Goal: Check status: Check status

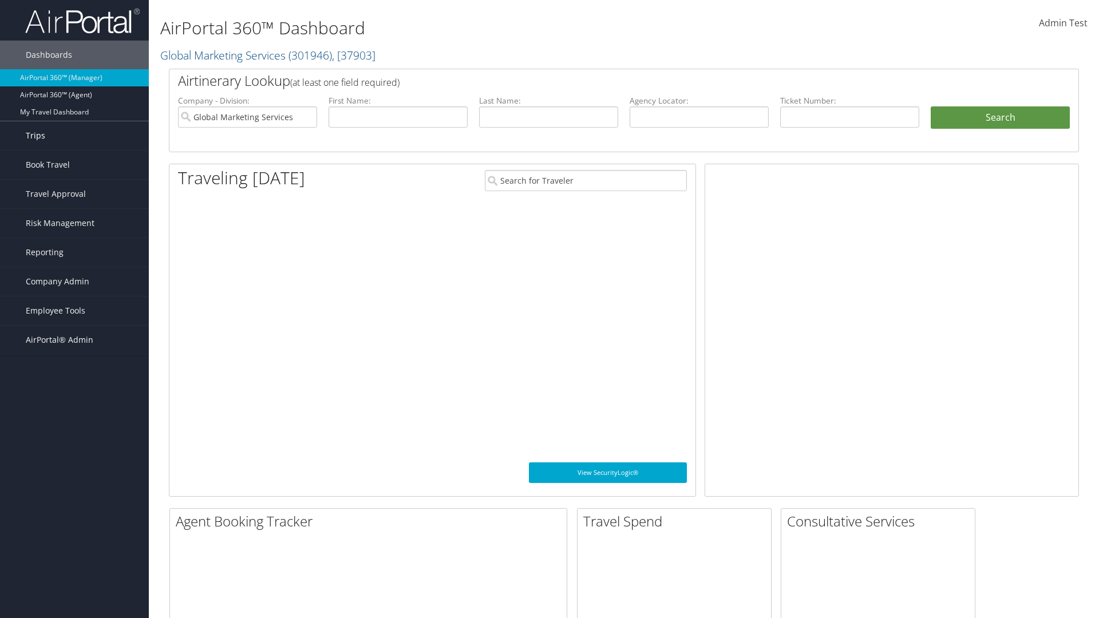
click at [74, 136] on link "Trips" at bounding box center [74, 135] width 149 height 29
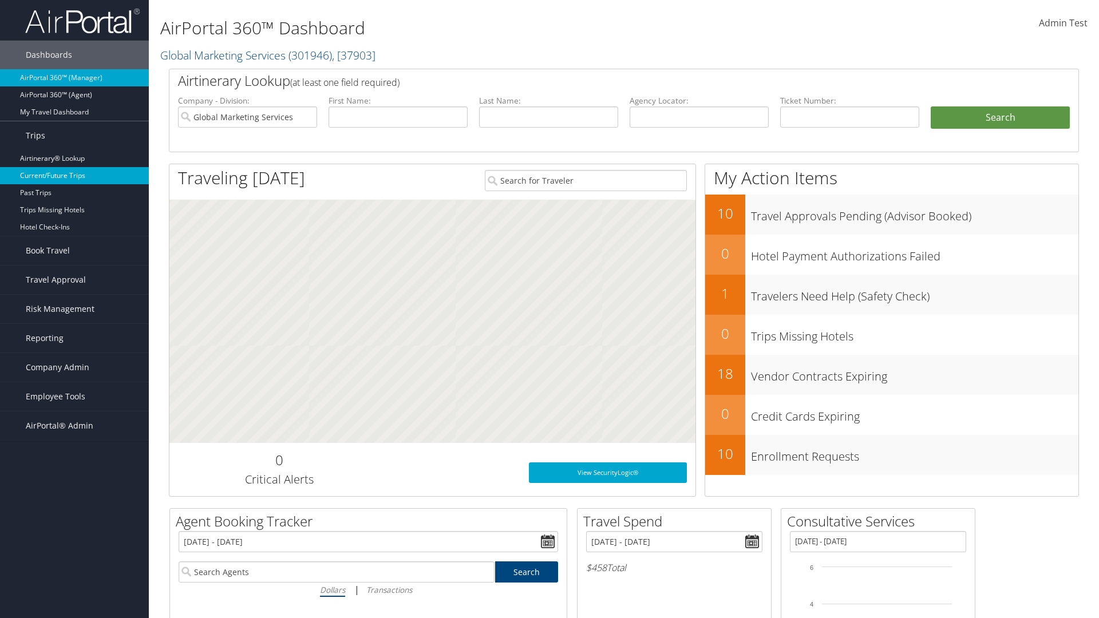
click at [74, 176] on link "Current/Future Trips" at bounding box center [74, 175] width 149 height 17
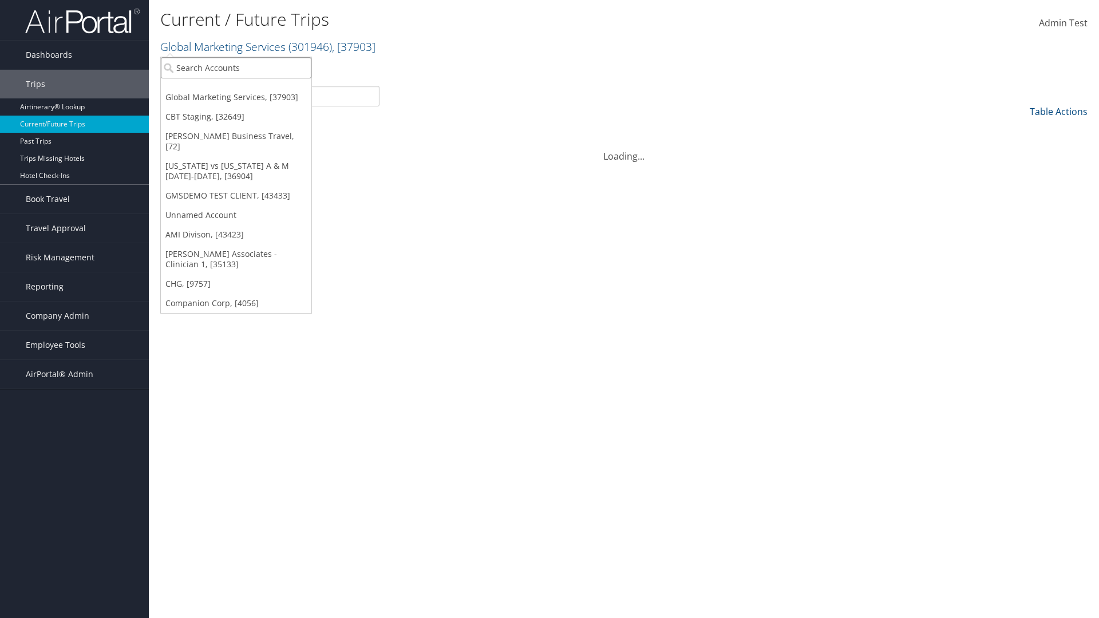
click at [236, 68] on input "search" at bounding box center [236, 67] width 151 height 21
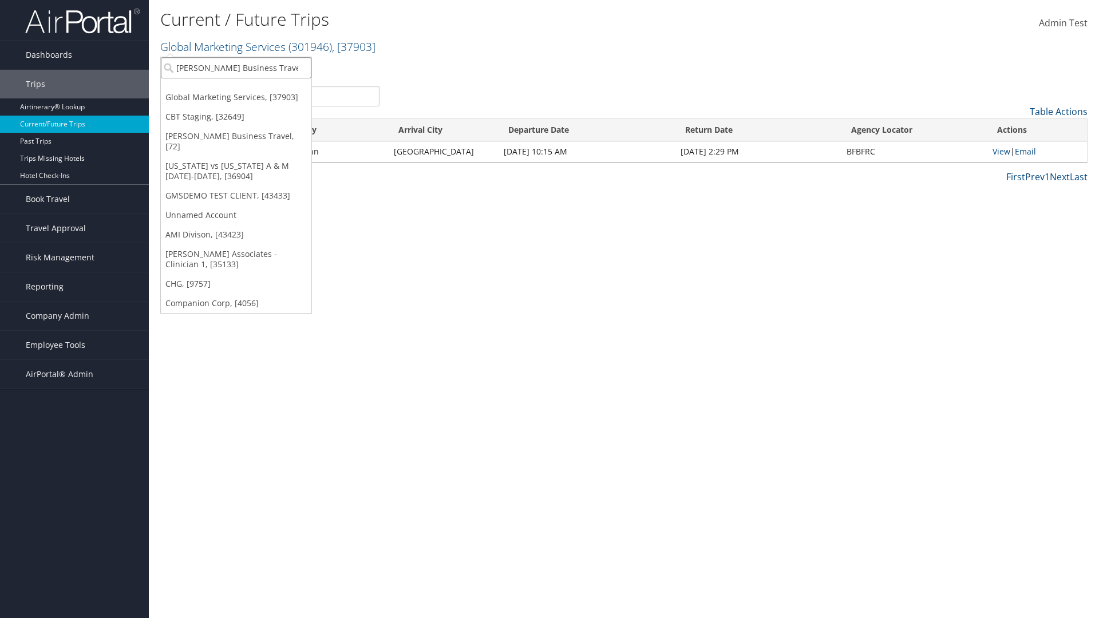
type input "[PERSON_NAME] Business Travel"
click at [252, 89] on div "Christopherson Business Travel (C10001), [72]" at bounding box center [252, 89] width 195 height 10
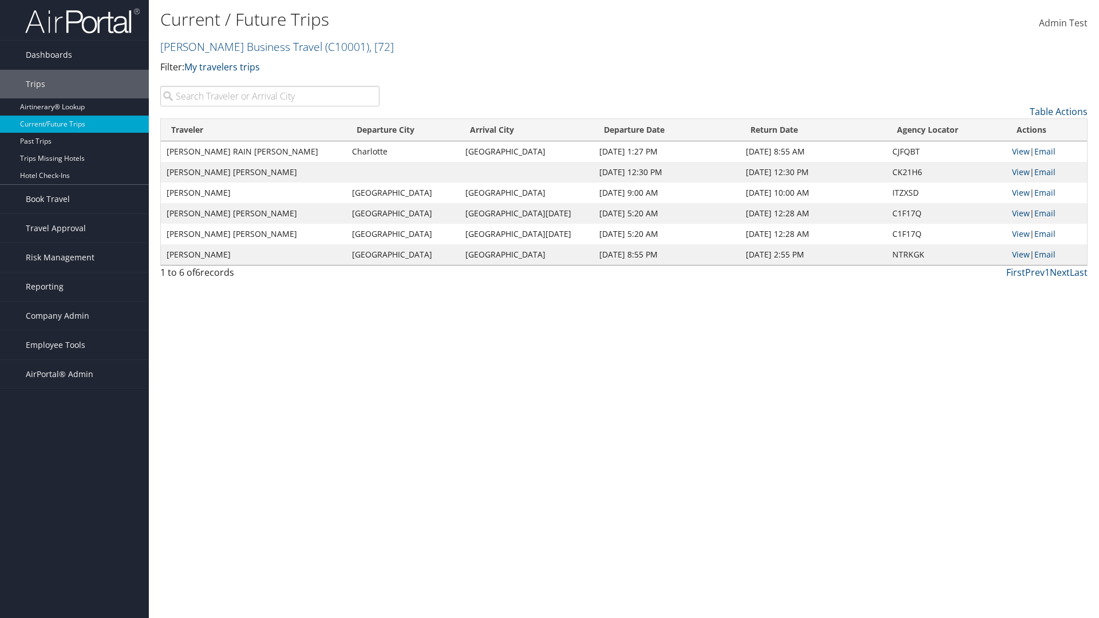
click at [270, 96] on input "search" at bounding box center [269, 96] width 219 height 21
type input "[PERSON_NAME]"
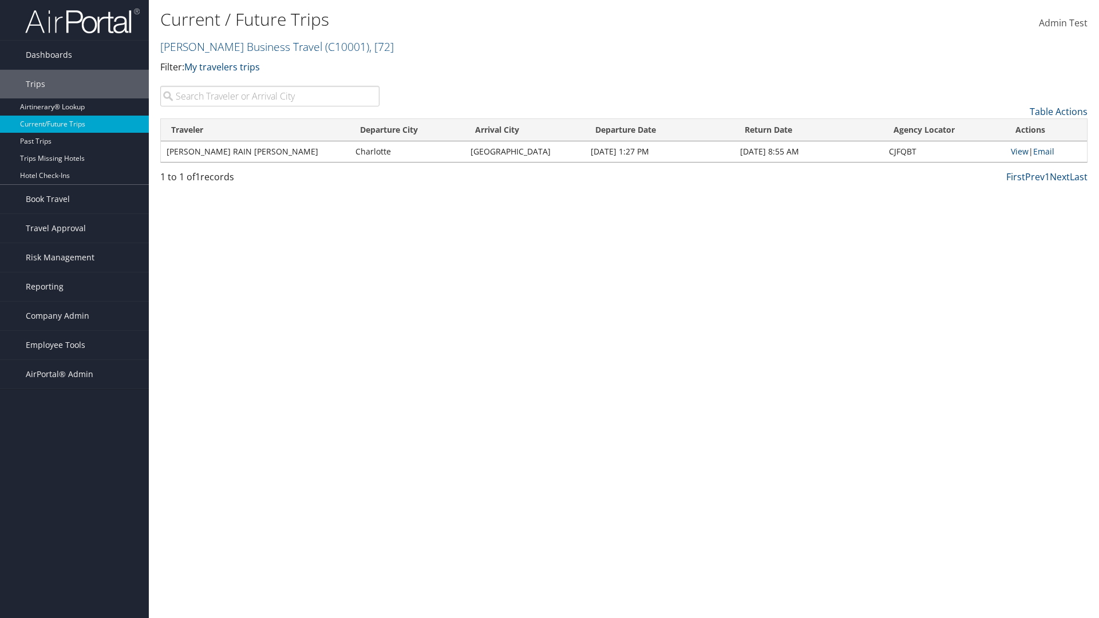
click at [270, 96] on input "search" at bounding box center [269, 96] width 219 height 21
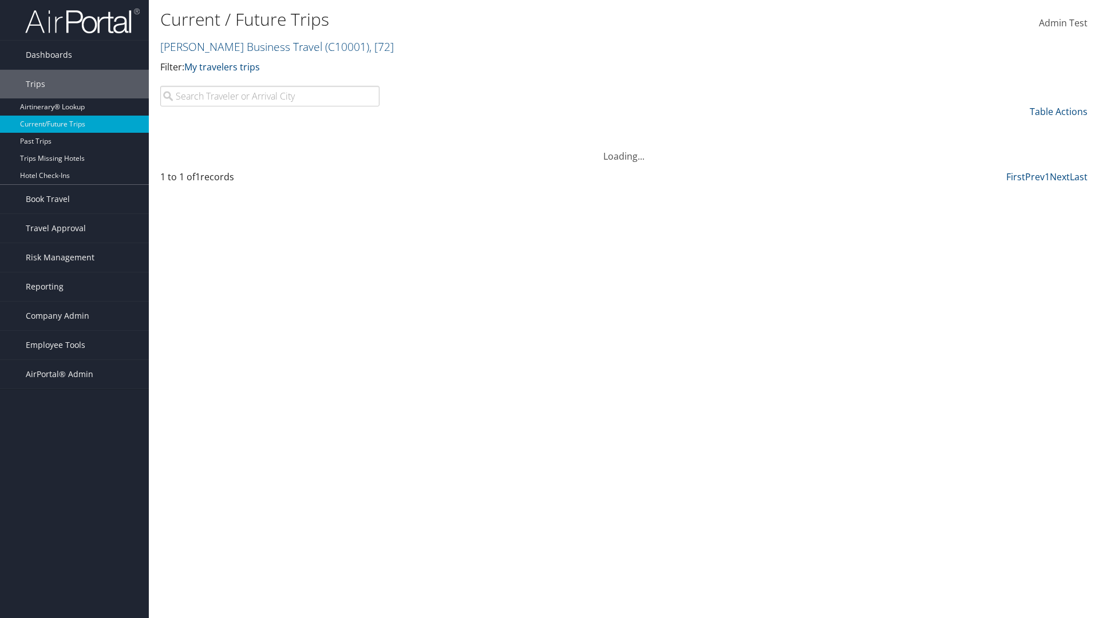
type input "[GEOGRAPHIC_DATA]"
